Goal: Navigation & Orientation: Find specific page/section

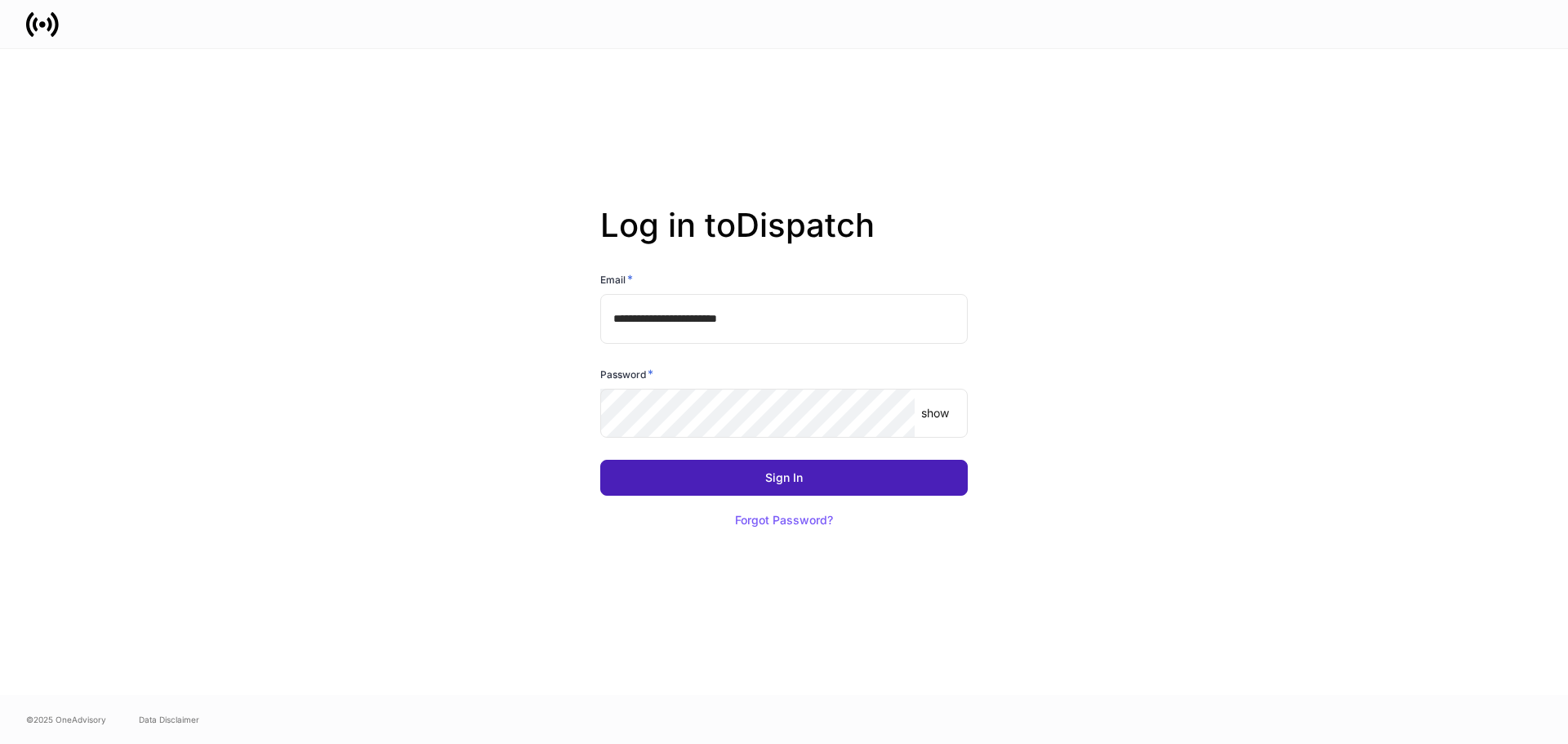
click at [814, 473] on button "Sign In" at bounding box center [784, 477] width 368 height 36
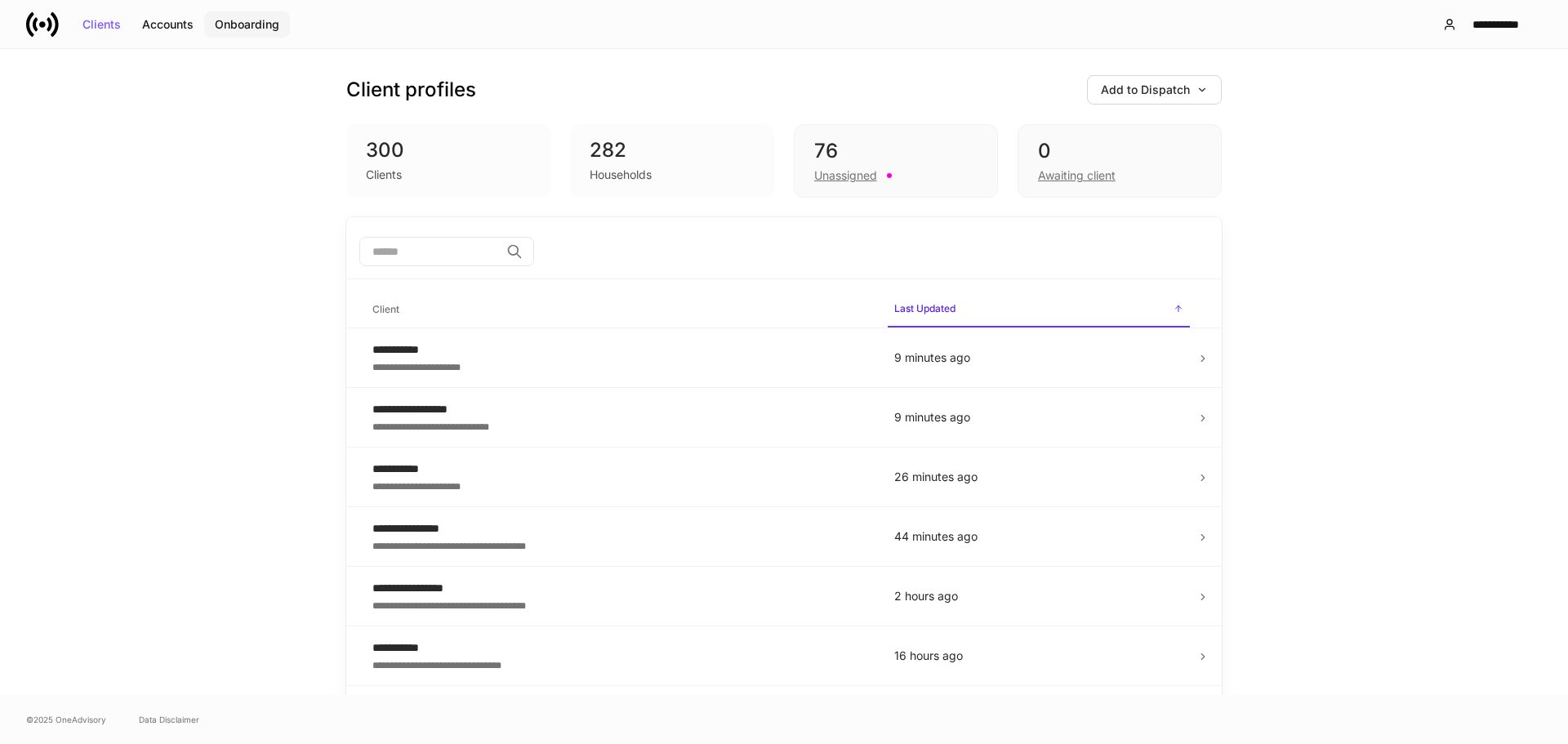
drag, startPoint x: 245, startPoint y: 23, endPoint x: 259, endPoint y: 23, distance: 14.0
click at [249, 23] on div "Onboarding" at bounding box center [246, 25] width 64 height 12
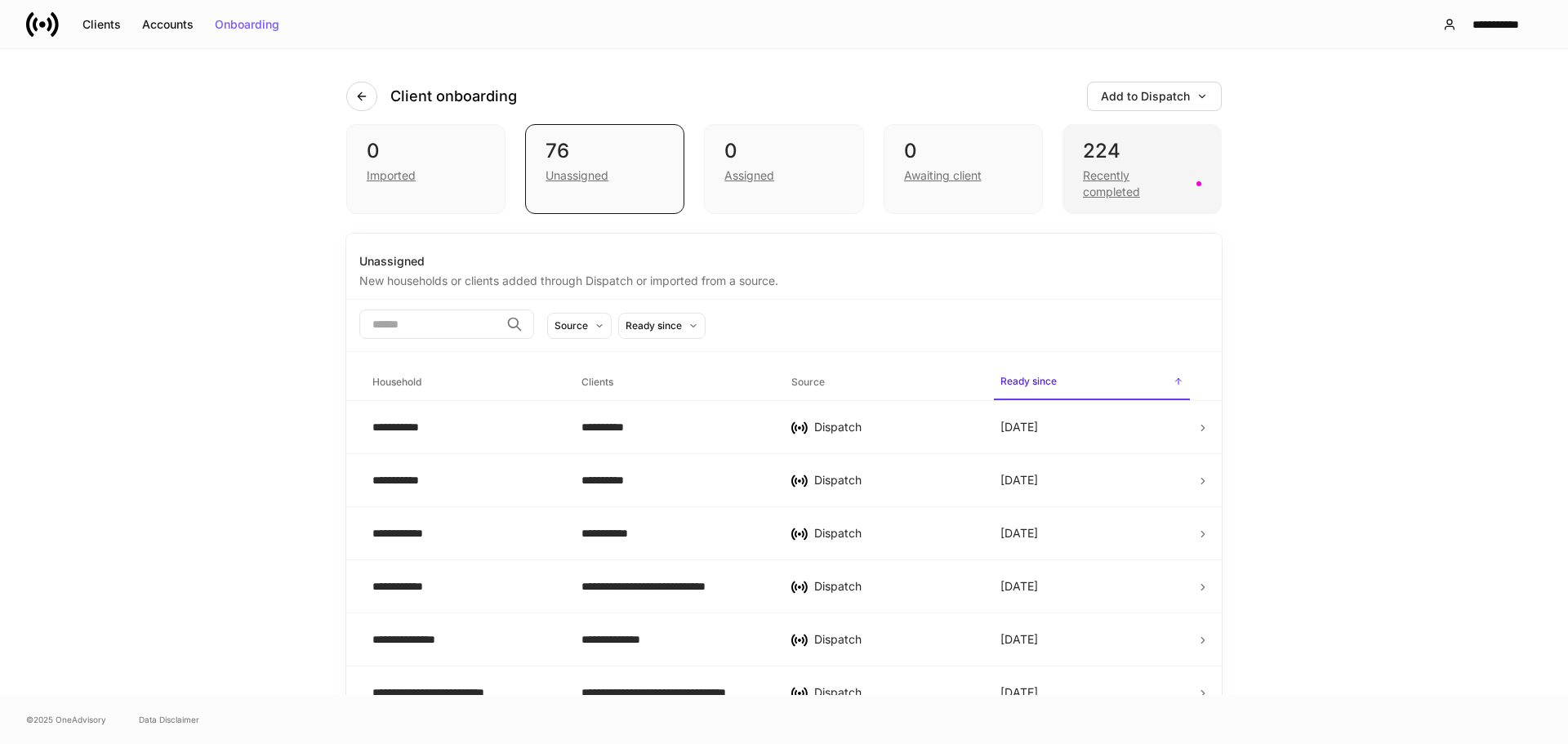
click at [1107, 176] on div "Recently completed" at bounding box center [1134, 183] width 103 height 33
